Goal: Task Accomplishment & Management: Manage account settings

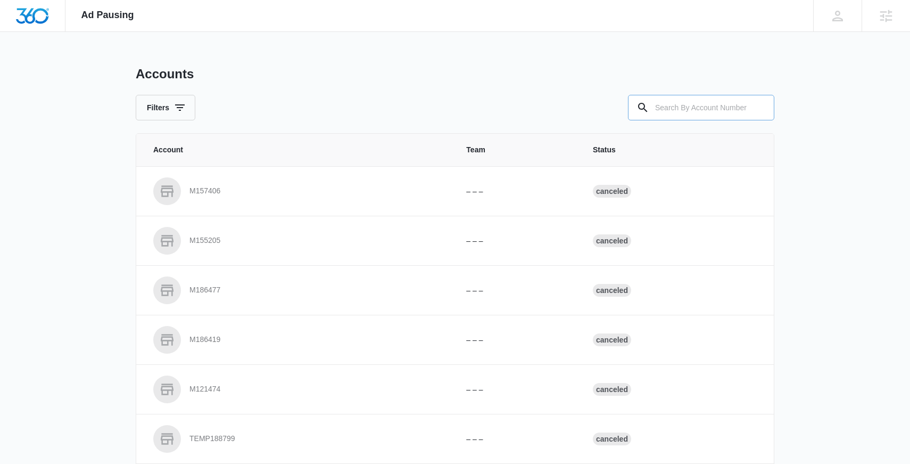
click at [671, 112] on input "text" at bounding box center [701, 108] width 146 height 26
paste input "M335133"
type input "M335133"
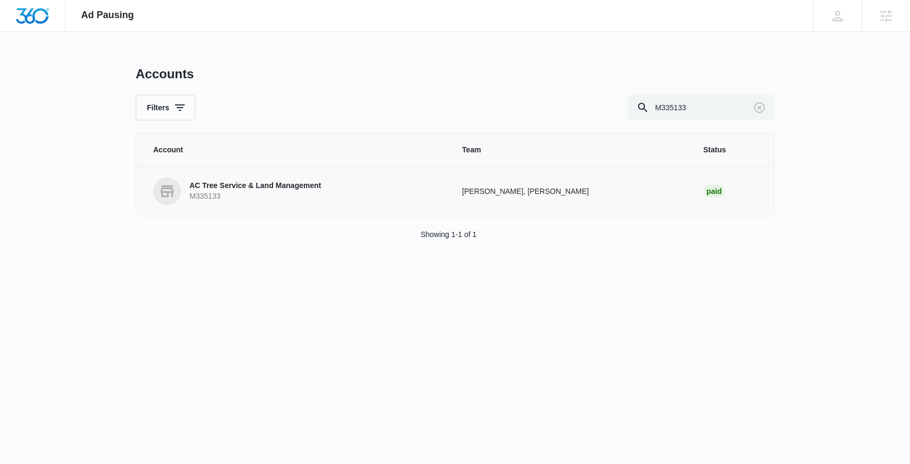
click at [286, 190] on p "AC Tree Service & Land Management" at bounding box center [254, 185] width 131 height 11
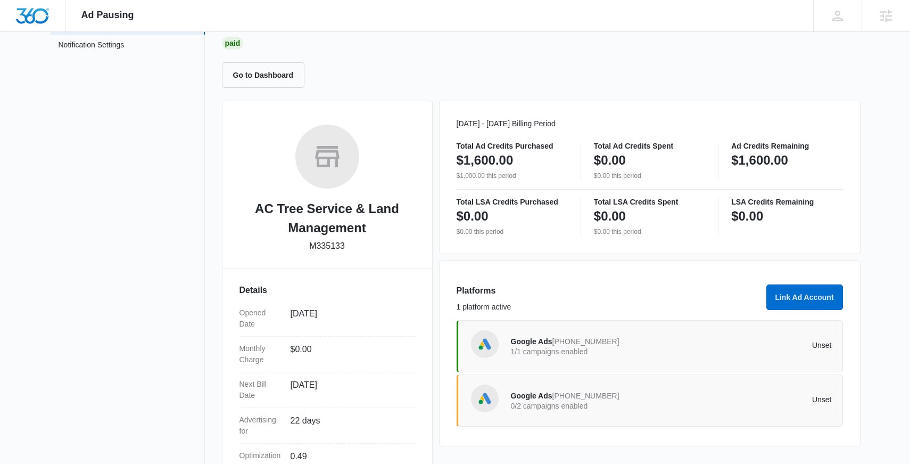
scroll to position [90, 0]
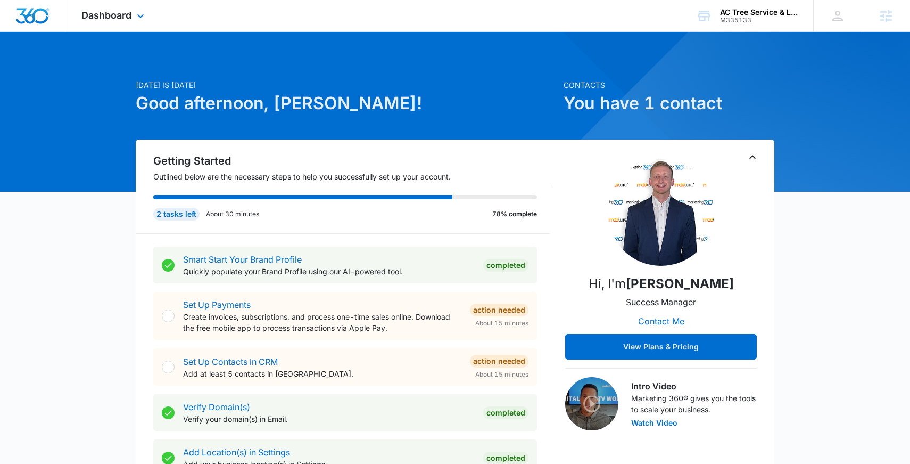
click at [137, 26] on div "Dashboard Apps Reputation Websites Forms CRM Email Social Content Ads Intellige…" at bounding box center [113, 15] width 97 height 31
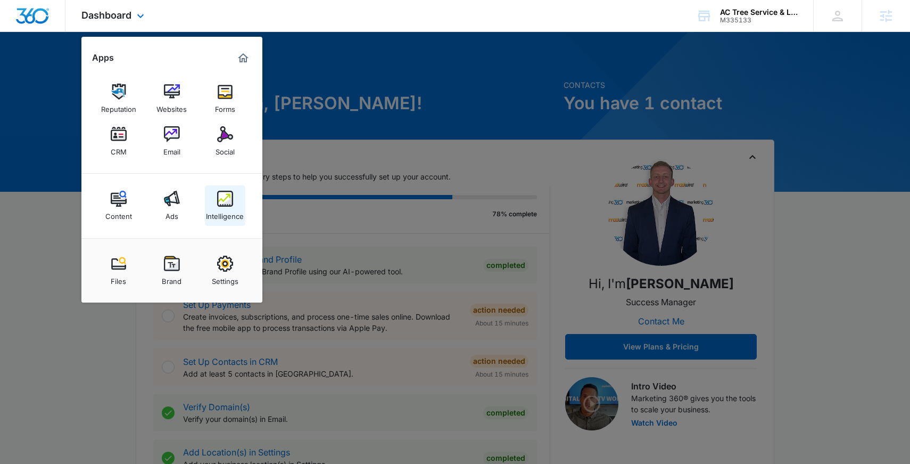
click at [231, 187] on link "Intelligence" at bounding box center [225, 205] width 40 height 40
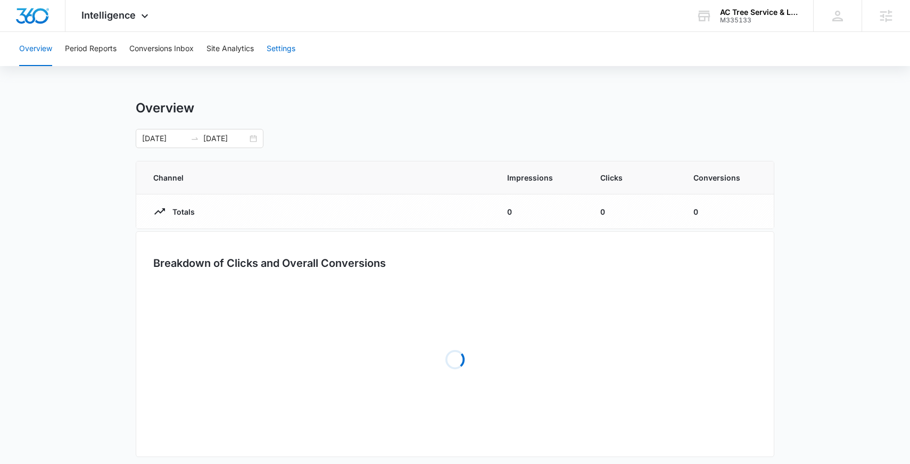
click at [269, 48] on button "Settings" at bounding box center [281, 49] width 29 height 34
